Goal: Task Accomplishment & Management: Use online tool/utility

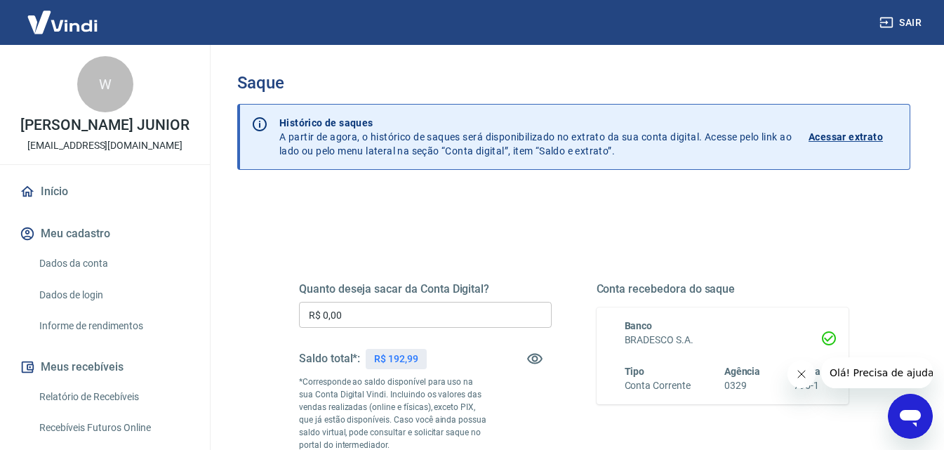
click at [414, 305] on input "R$ 0,00" at bounding box center [425, 315] width 253 height 26
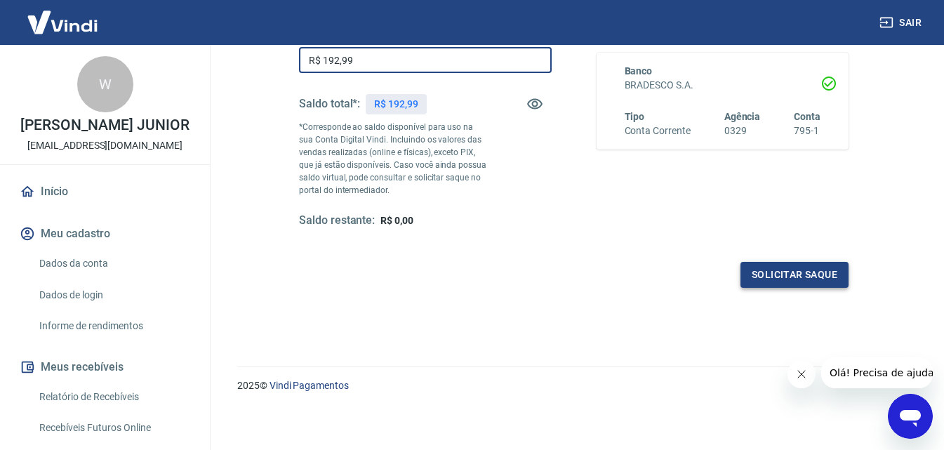
scroll to position [257, 0]
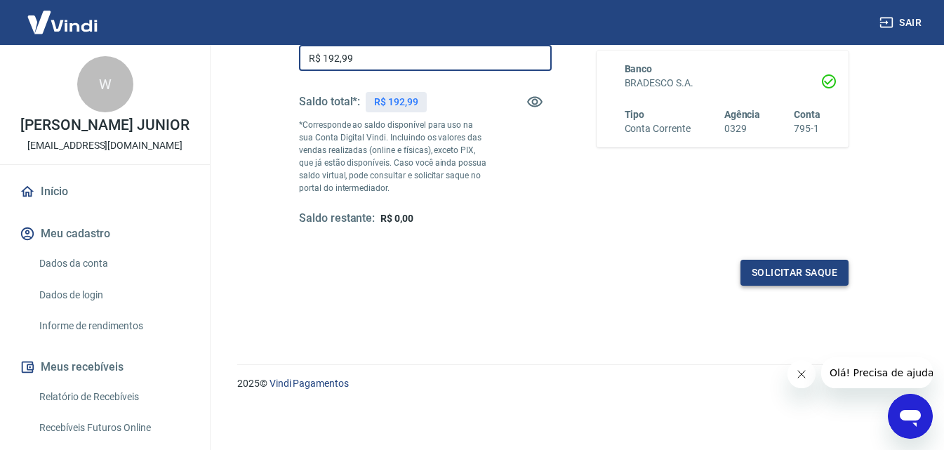
click at [778, 266] on button "Solicitar saque" at bounding box center [795, 273] width 108 height 26
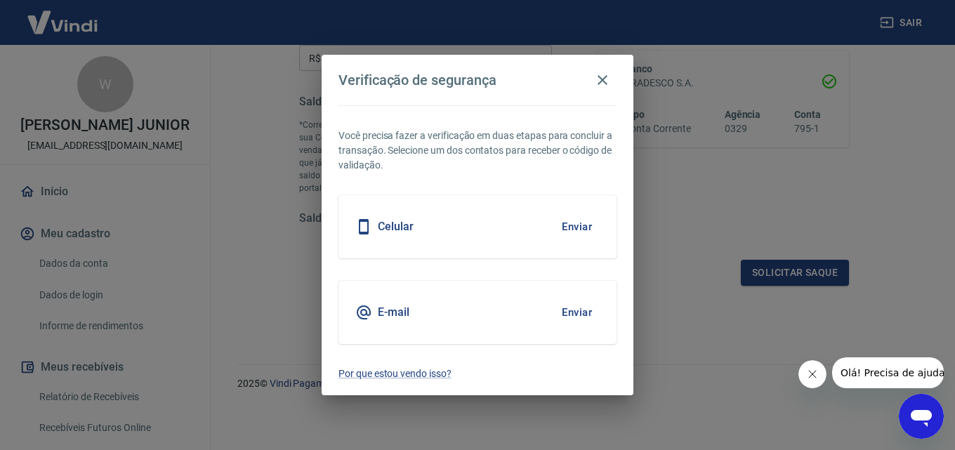
click at [590, 225] on button "Enviar" at bounding box center [577, 226] width 46 height 29
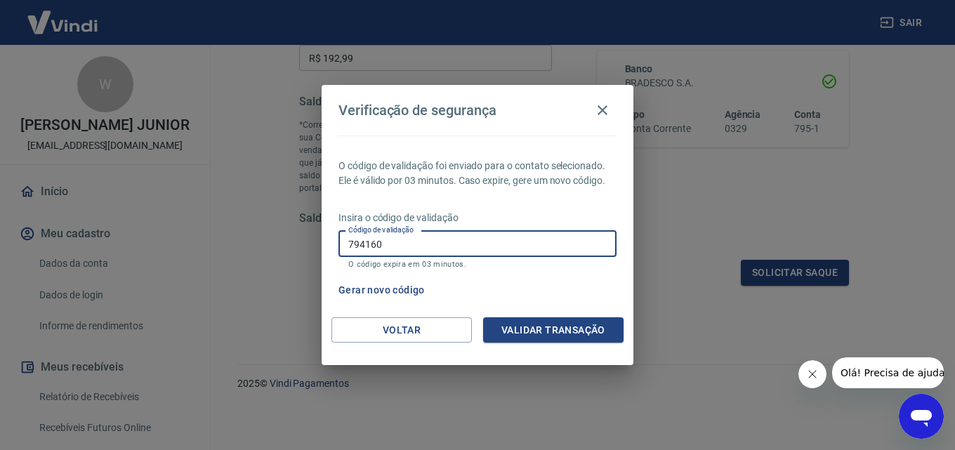
type input "794160"
click at [566, 324] on button "Validar transação" at bounding box center [553, 330] width 140 height 26
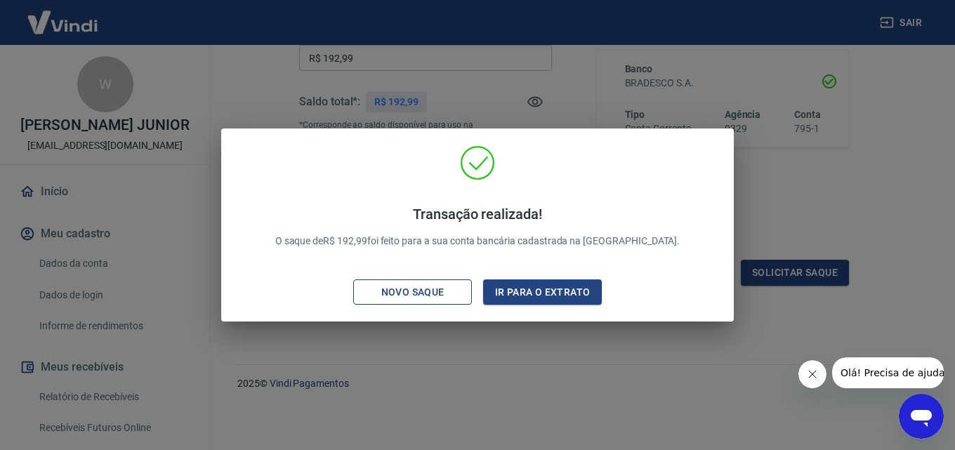
click at [428, 284] on div "Novo saque" at bounding box center [412, 293] width 97 height 18
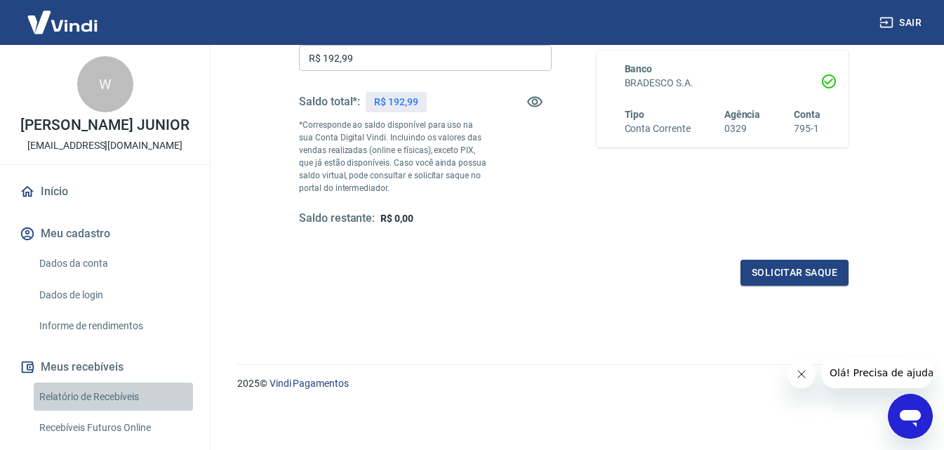
click at [122, 409] on link "Relatório de Recebíveis" at bounding box center [113, 397] width 159 height 29
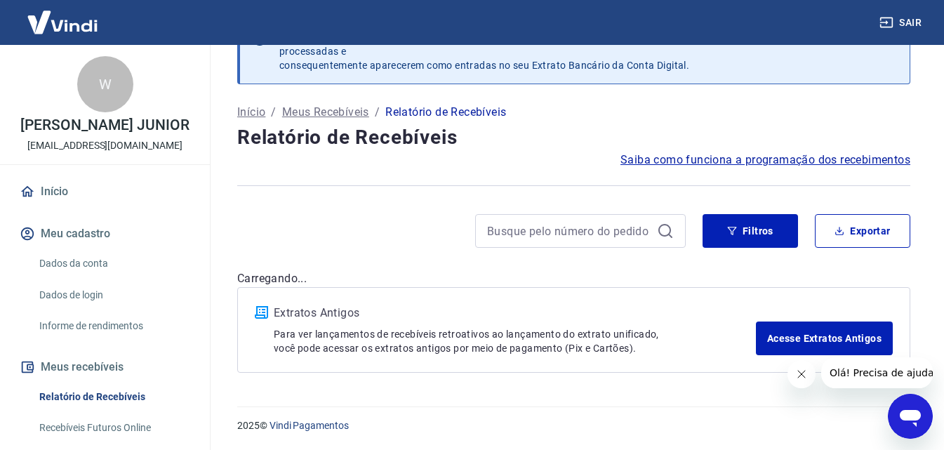
scroll to position [44, 0]
click at [839, 232] on icon "button" at bounding box center [840, 231] width 10 height 10
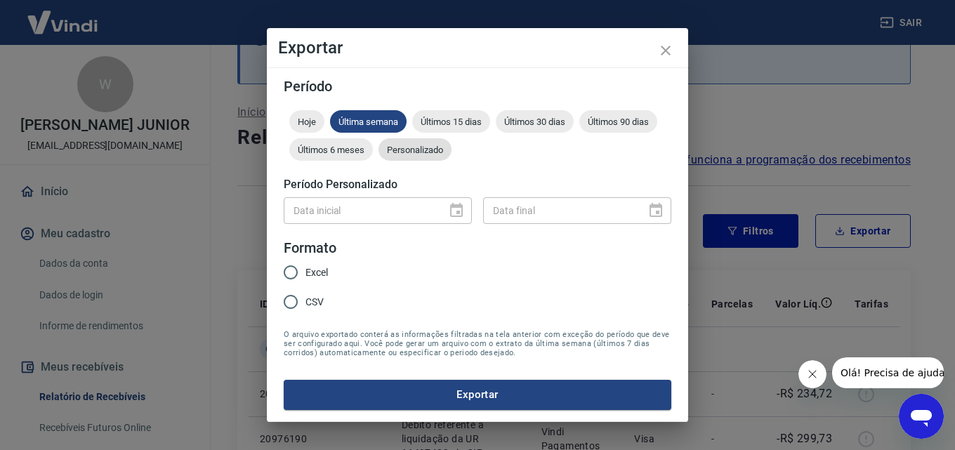
click at [420, 147] on span "Personalizado" at bounding box center [414, 150] width 73 height 11
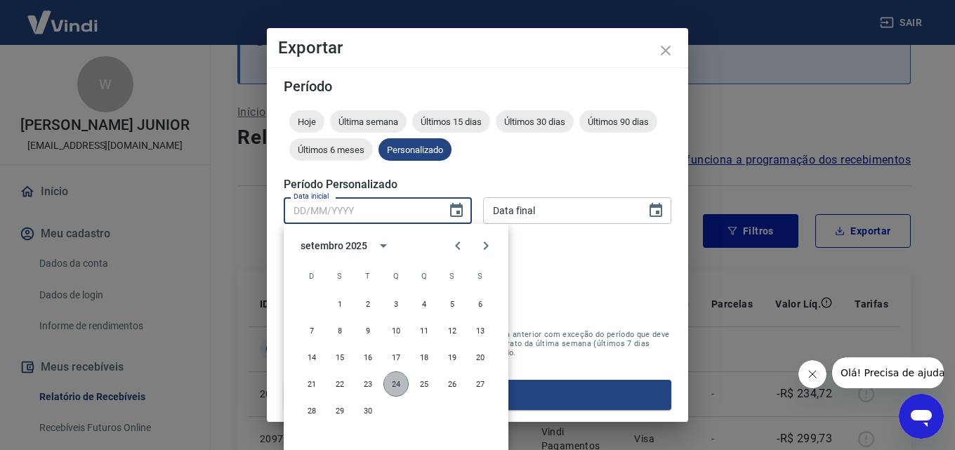
click at [399, 387] on button "24" at bounding box center [395, 383] width 25 height 25
type input "[DATE]"
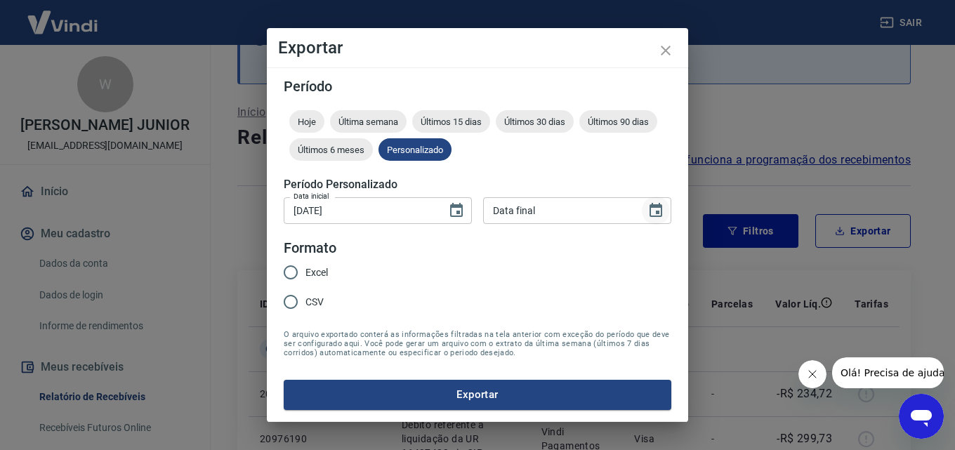
click at [659, 205] on icon "Choose date" at bounding box center [655, 210] width 13 height 14
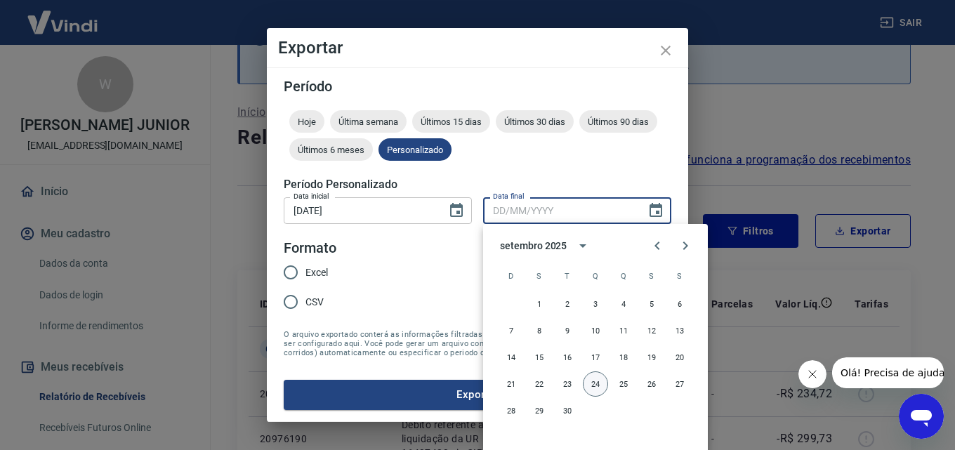
click at [600, 385] on button "24" at bounding box center [595, 383] width 25 height 25
type input "[DATE]"
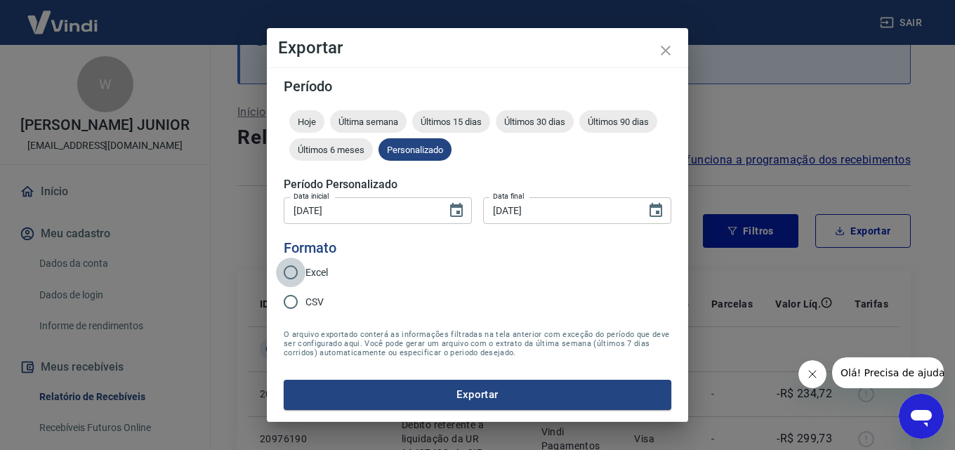
click at [283, 272] on input "Excel" at bounding box center [290, 272] width 29 height 29
radio input "true"
click at [388, 396] on button "Exportar" at bounding box center [478, 394] width 388 height 29
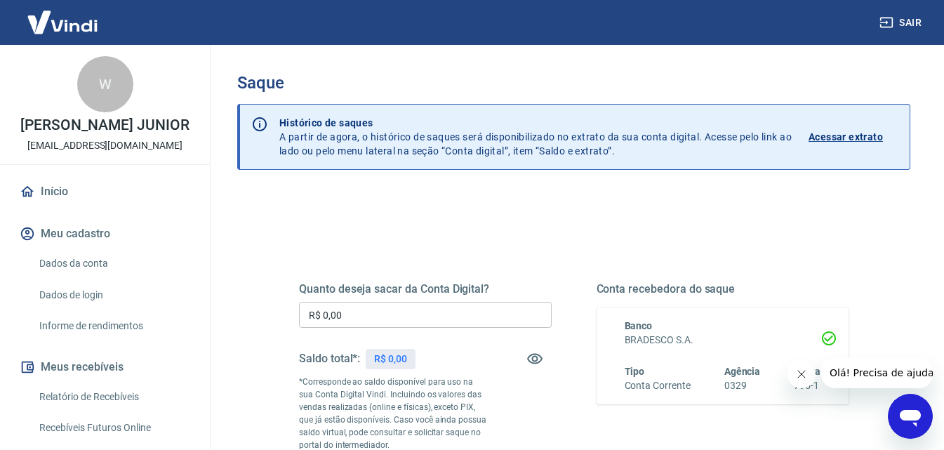
click at [113, 401] on link "Relatório de Recebíveis" at bounding box center [113, 397] width 159 height 29
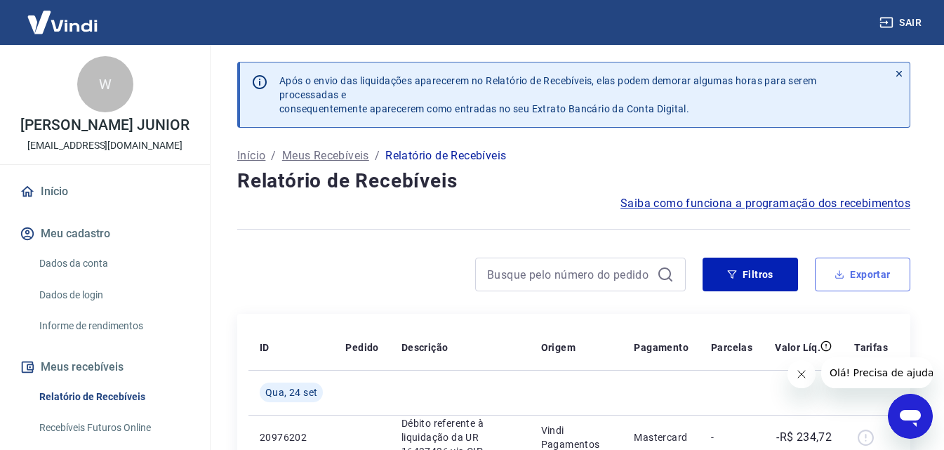
click at [866, 270] on button "Exportar" at bounding box center [862, 275] width 95 height 34
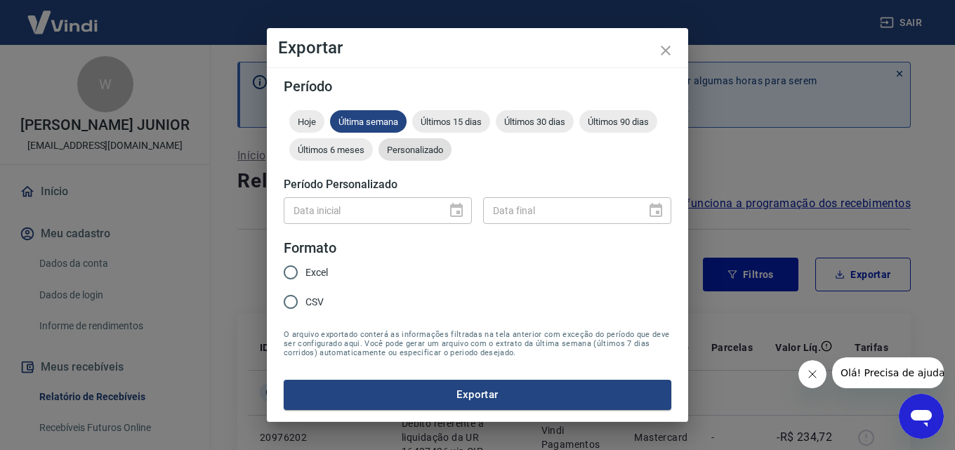
click at [418, 148] on span "Personalizado" at bounding box center [414, 150] width 73 height 11
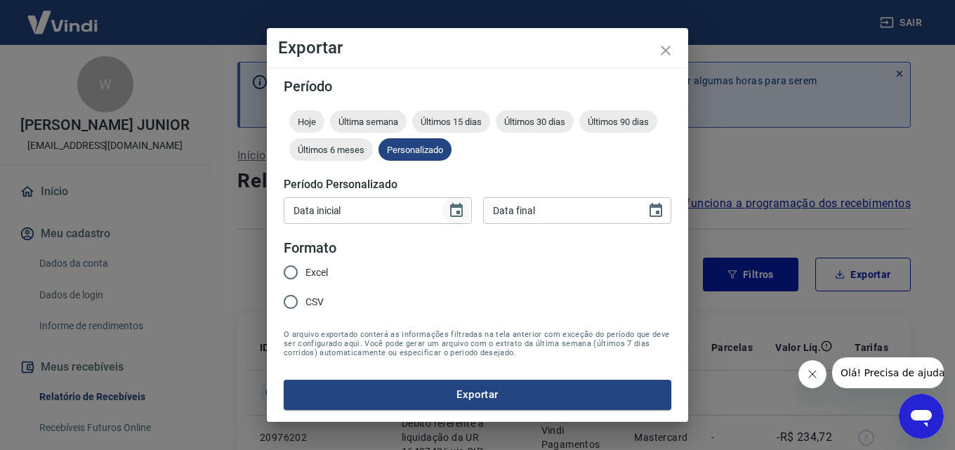
click at [463, 209] on icon "Choose date" at bounding box center [456, 210] width 13 height 14
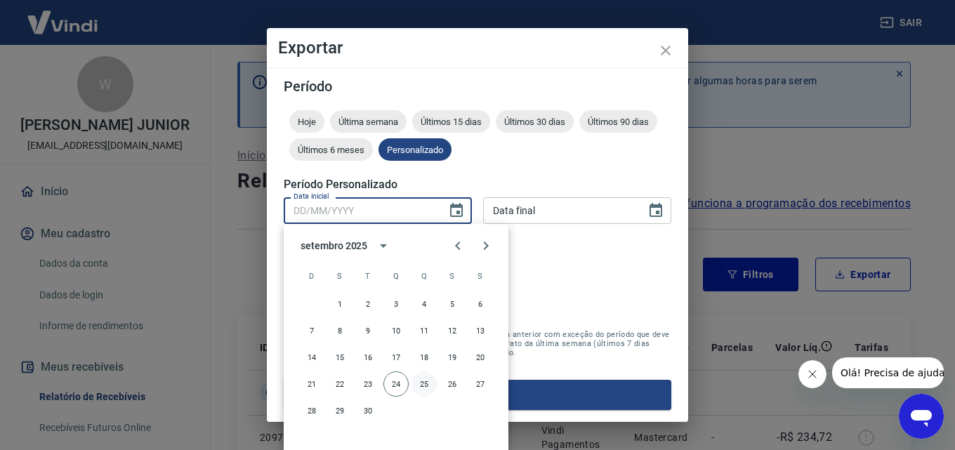
click at [423, 383] on button "25" at bounding box center [423, 383] width 25 height 25
type input "25/09/2025"
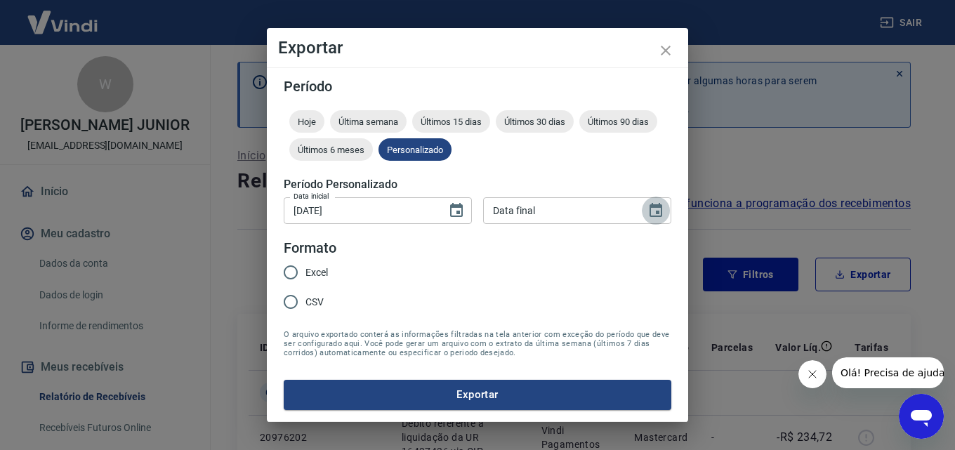
click at [652, 213] on icon "Choose date" at bounding box center [655, 210] width 17 height 17
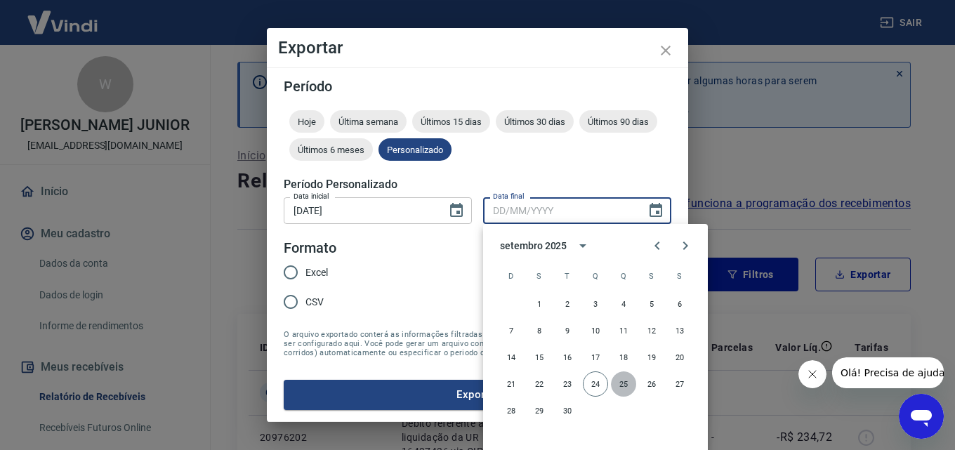
click at [617, 381] on button "25" at bounding box center [623, 383] width 25 height 25
type input "25/09/2025"
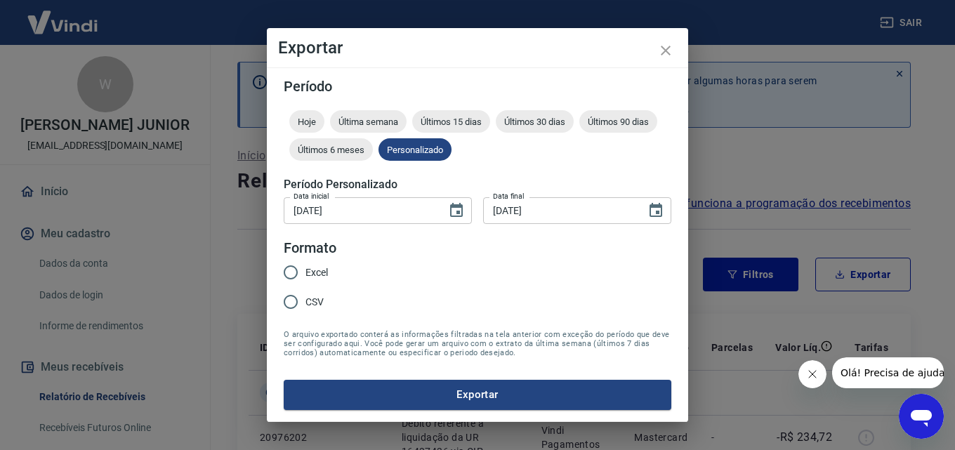
click at [289, 276] on input "Excel" at bounding box center [290, 272] width 29 height 29
radio input "true"
click at [415, 392] on button "Exportar" at bounding box center [478, 394] width 388 height 29
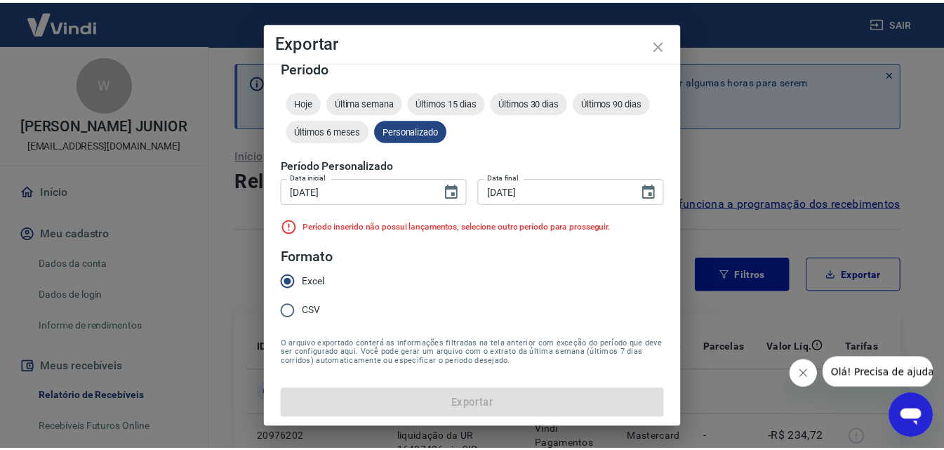
scroll to position [16, 0]
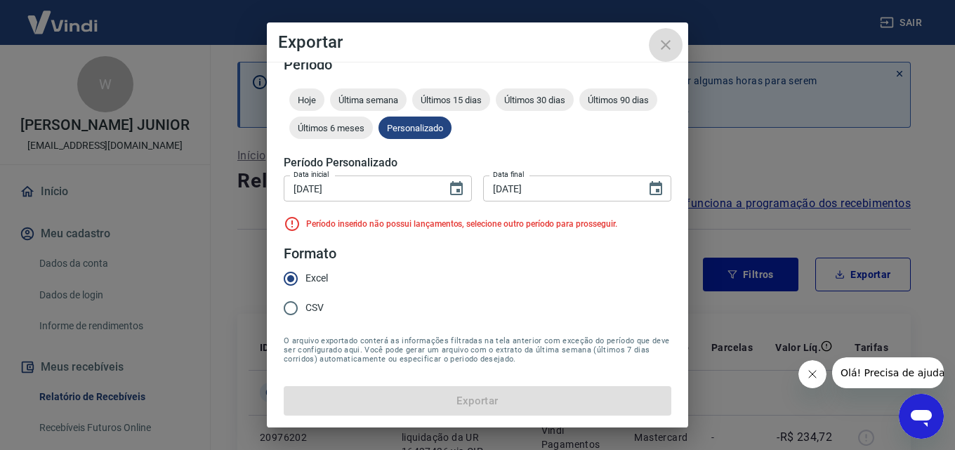
click at [668, 49] on icon "close" at bounding box center [665, 45] width 17 height 17
